Goal: Obtain resource: Download file/media

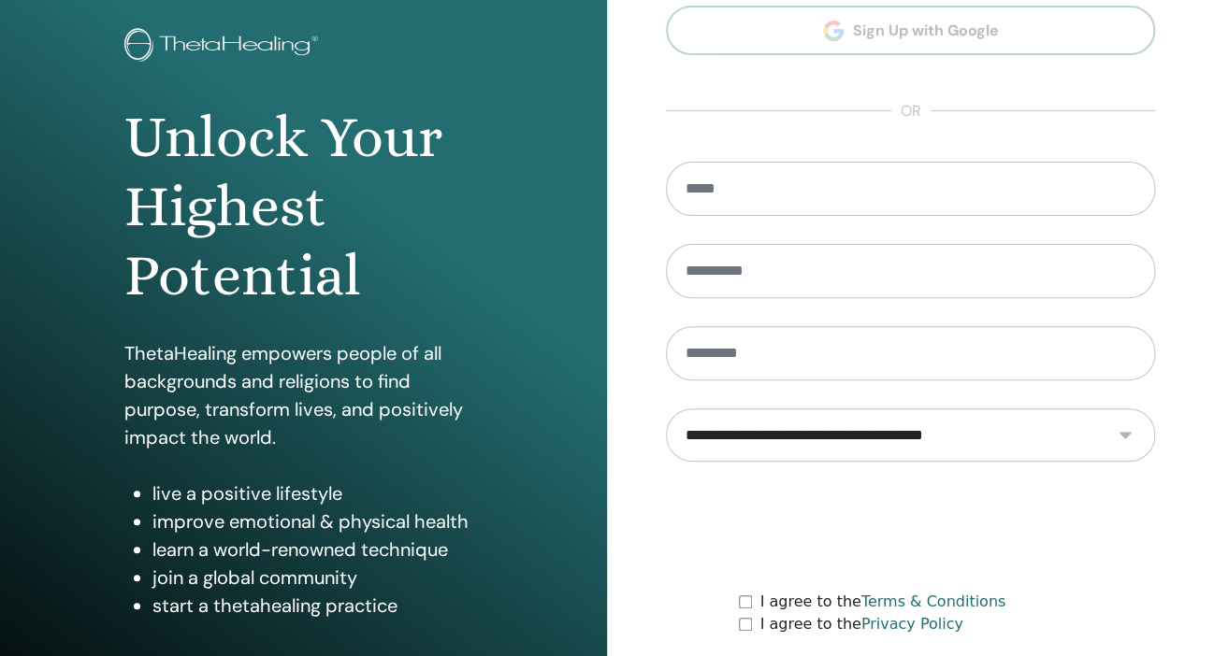
scroll to position [197, 0]
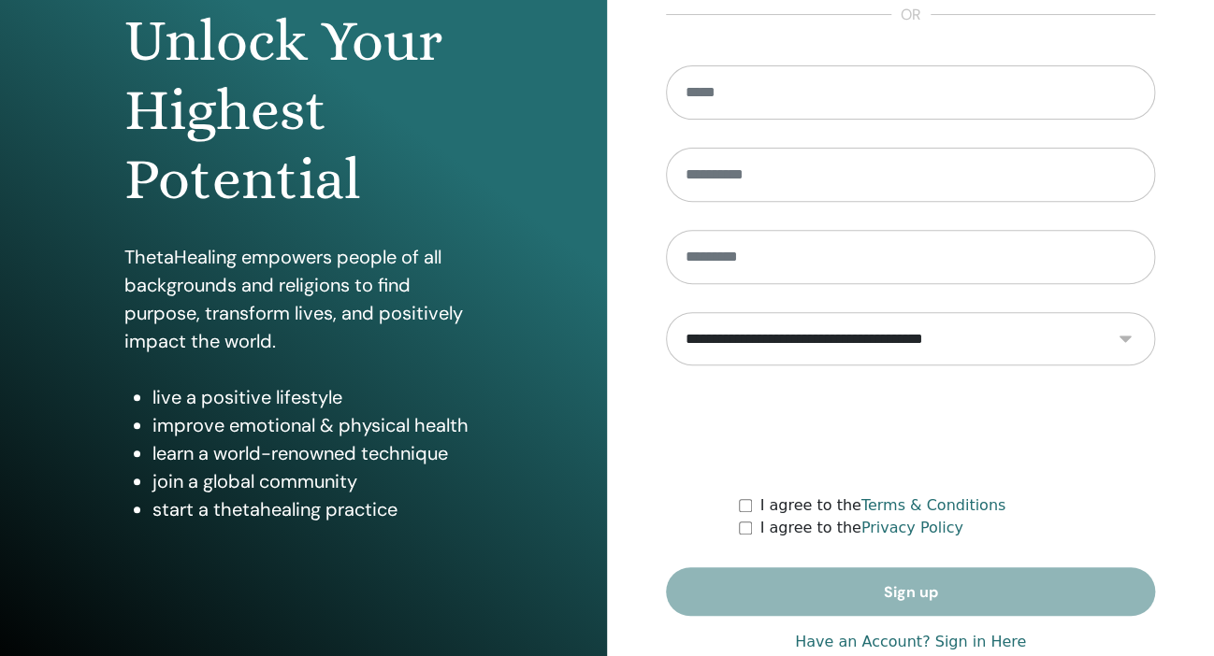
click at [947, 639] on link "Have an Account? Sign in Here" at bounding box center [910, 642] width 231 height 22
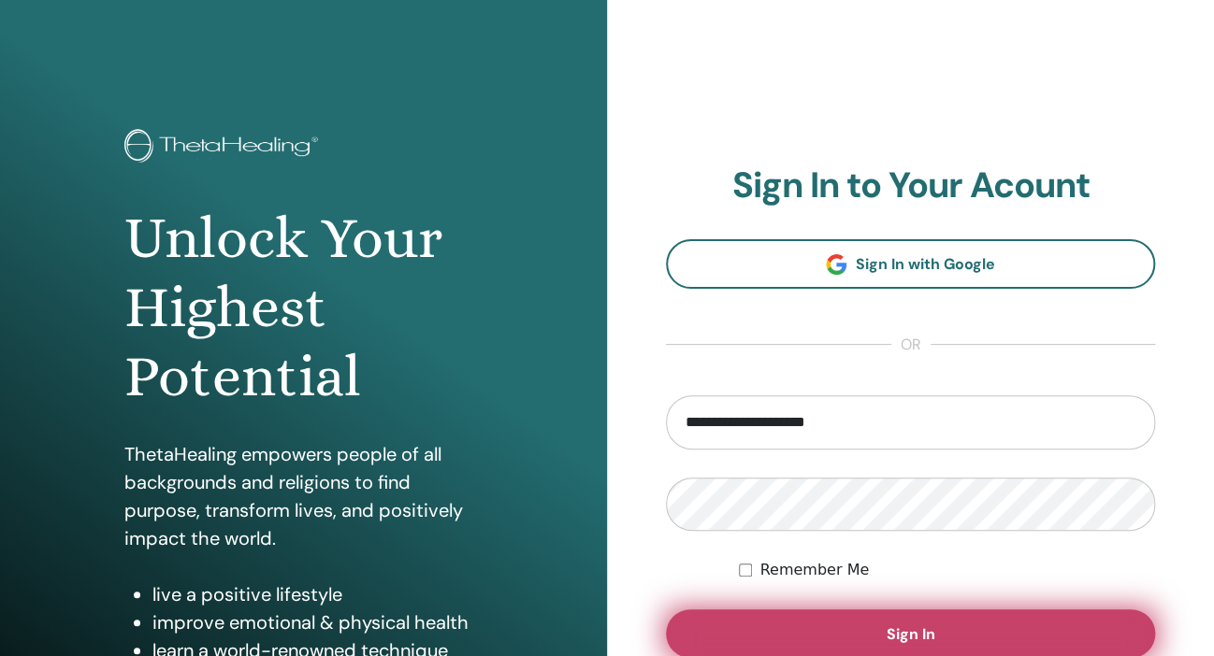
click at [843, 630] on button "Sign In" at bounding box center [910, 634] width 489 height 49
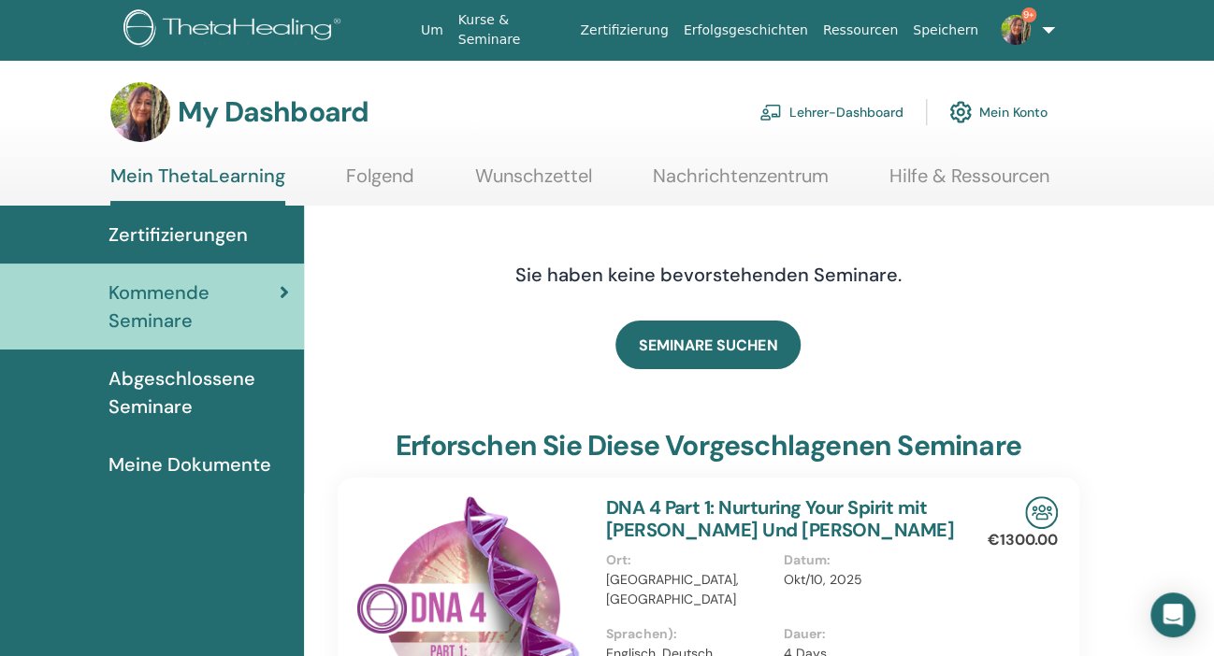
click at [164, 387] on span "Abgeschlossene Seminare" at bounding box center [198, 393] width 180 height 56
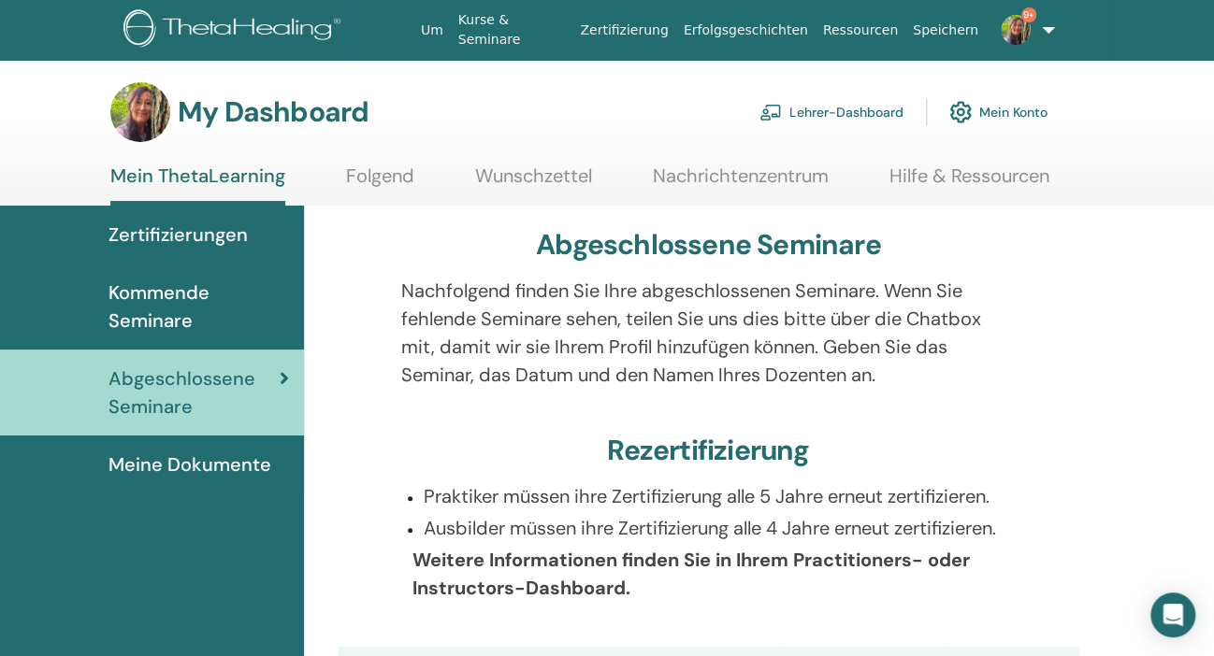
click at [844, 109] on link "Lehrer-Dashboard" at bounding box center [831, 112] width 144 height 41
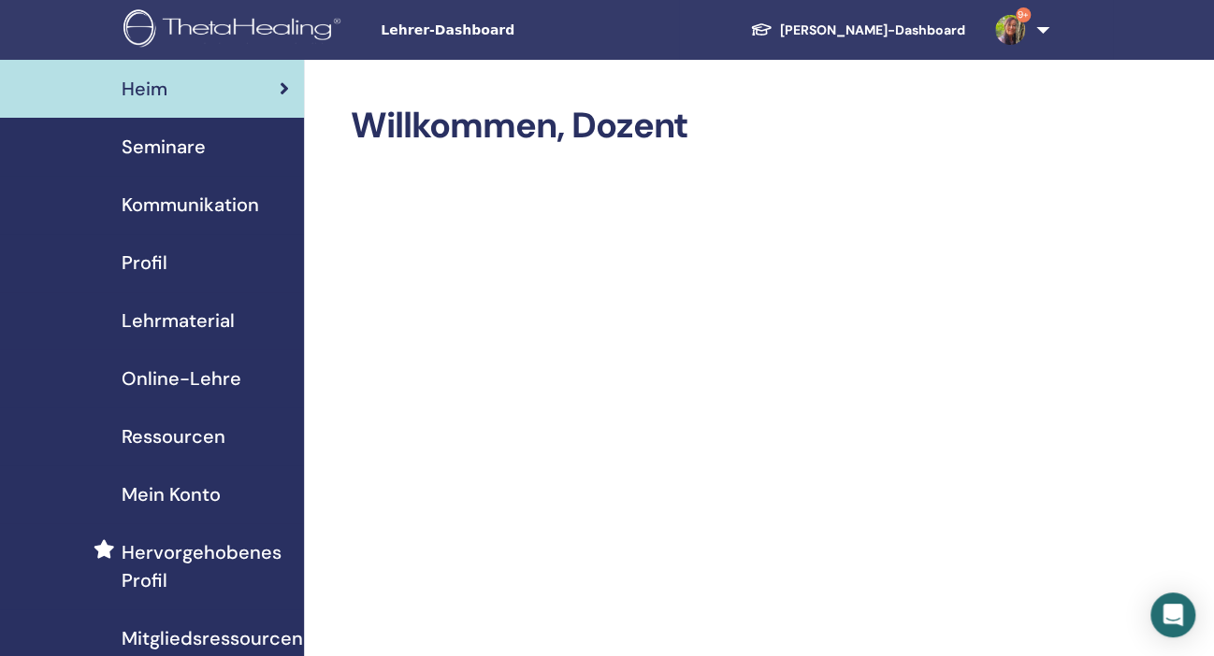
click at [202, 319] on span "Lehrmaterial" at bounding box center [178, 321] width 113 height 28
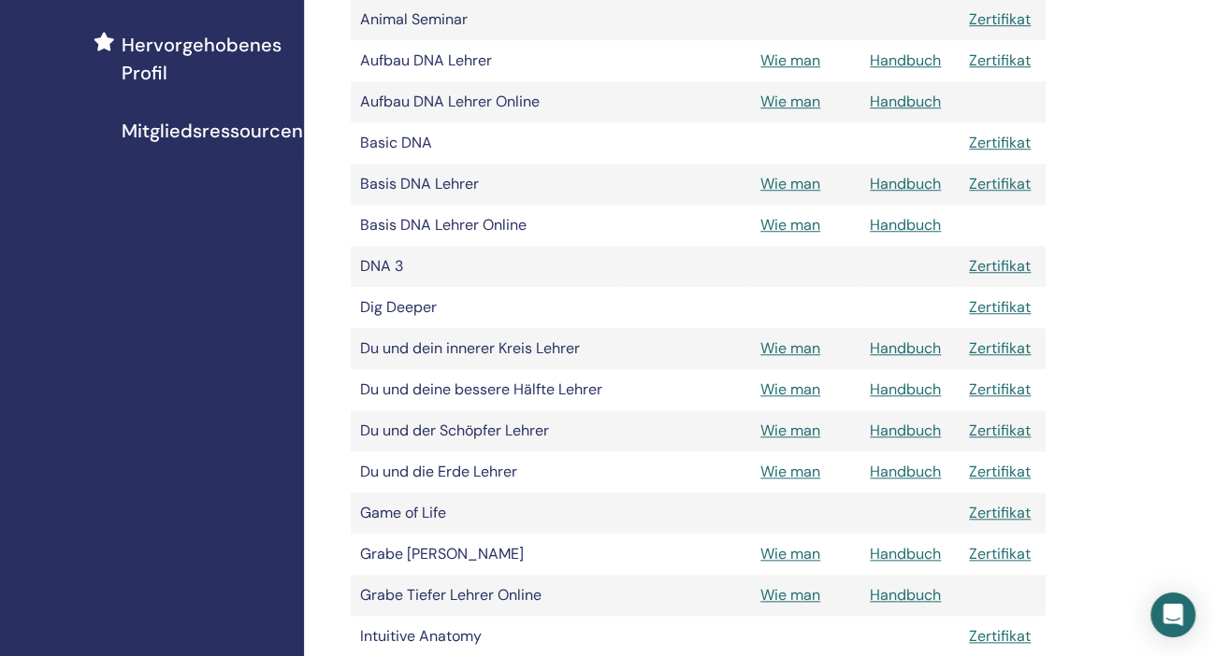
scroll to position [592, 0]
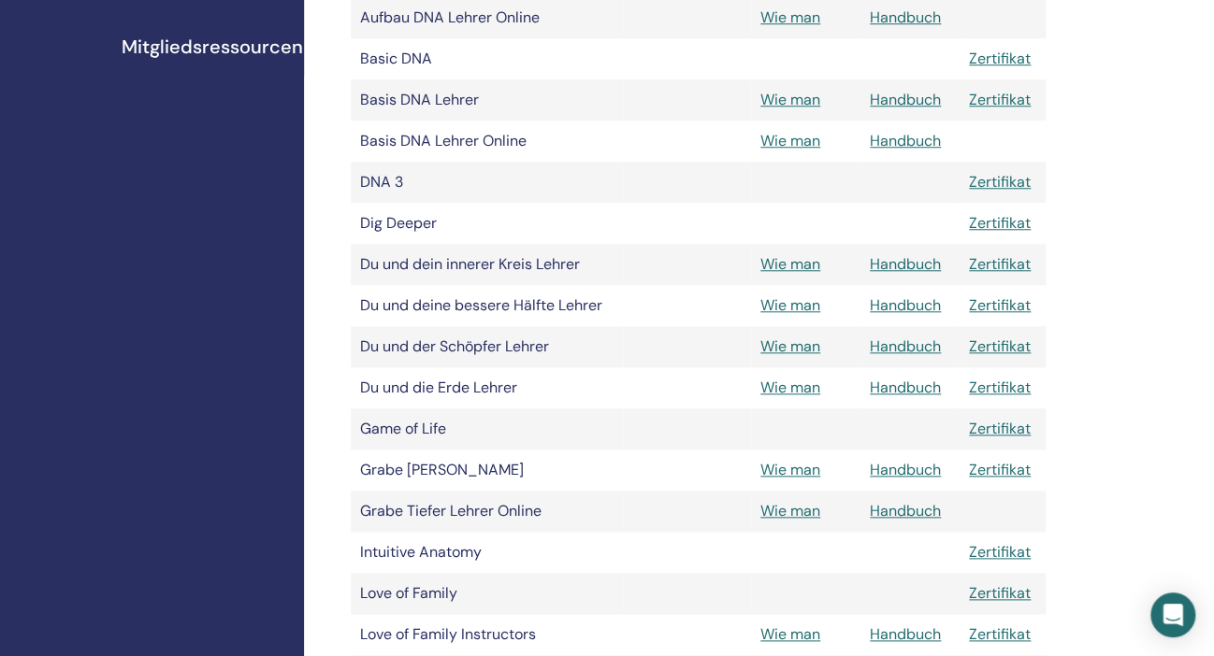
click at [425, 591] on td "Love of Family" at bounding box center [487, 593] width 273 height 41
click at [909, 634] on link "Handbuch" at bounding box center [905, 635] width 71 height 20
